Goal: Information Seeking & Learning: Learn about a topic

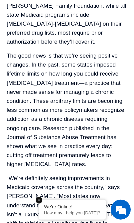
scroll to position [2981, 0]
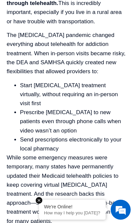
scroll to position [3271, 0]
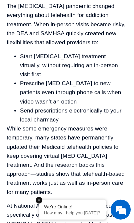
scroll to position [3301, 0]
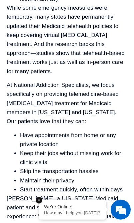
scroll to position [3421, 0]
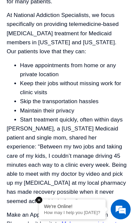
scroll to position [3490, 0]
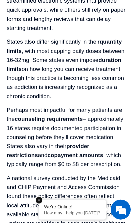
scroll to position [4017, 0]
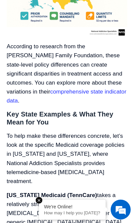
scroll to position [4312, 0]
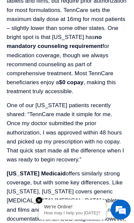
scroll to position [4542, 0]
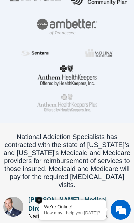
scroll to position [220, 0]
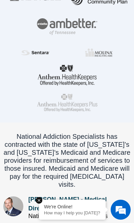
click at [107, 122] on section "National Addiction Specialists has contracted with the state of [US_STATE]’s an…" at bounding box center [67, 172] width 134 height 101
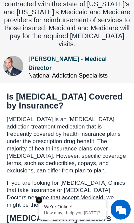
scroll to position [362, 0]
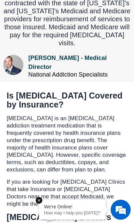
click at [124, 115] on p "Suboxone is an opioid addiction treatment medication that is frequently covered…" at bounding box center [67, 144] width 120 height 59
click at [123, 115] on p "Suboxone is an opioid addiction treatment medication that is frequently covered…" at bounding box center [67, 144] width 120 height 59
click at [122, 115] on p "Suboxone is an opioid addiction treatment medication that is frequently covered…" at bounding box center [67, 144] width 120 height 59
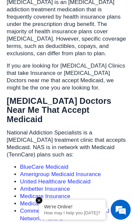
scroll to position [478, 0]
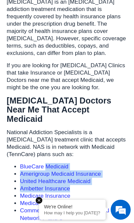
click at [101, 199] on li "Medicaid (TennCare)" at bounding box center [73, 202] width 107 height 7
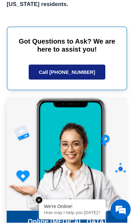
scroll to position [1568, 0]
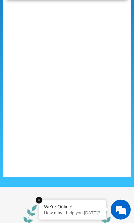
scroll to position [2560, 0]
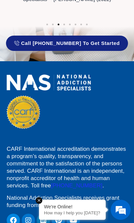
scroll to position [1957, 0]
click at [98, 213] on div "Facebook Instagram Linkedin Pinterest Youtube" at bounding box center [67, 219] width 120 height 13
click at [118, 145] on p "CARF International accreditation demonstrates a program’s quality, transparency…" at bounding box center [67, 167] width 120 height 44
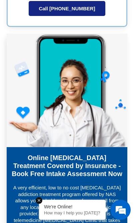
scroll to position [1632, 0]
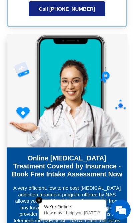
click at [84, 185] on p "A very efficient, low to no cost opioid addiction treatment program offered by …" at bounding box center [67, 208] width 110 height 46
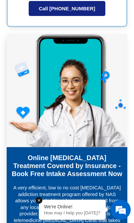
click at [89, 184] on p "A very efficient, low to no cost opioid addiction treatment program offered by …" at bounding box center [67, 207] width 110 height 46
click at [108, 184] on p "A very efficient, low to no cost opioid addiction treatment program offered by …" at bounding box center [67, 207] width 110 height 46
